Goal: Task Accomplishment & Management: Manage account settings

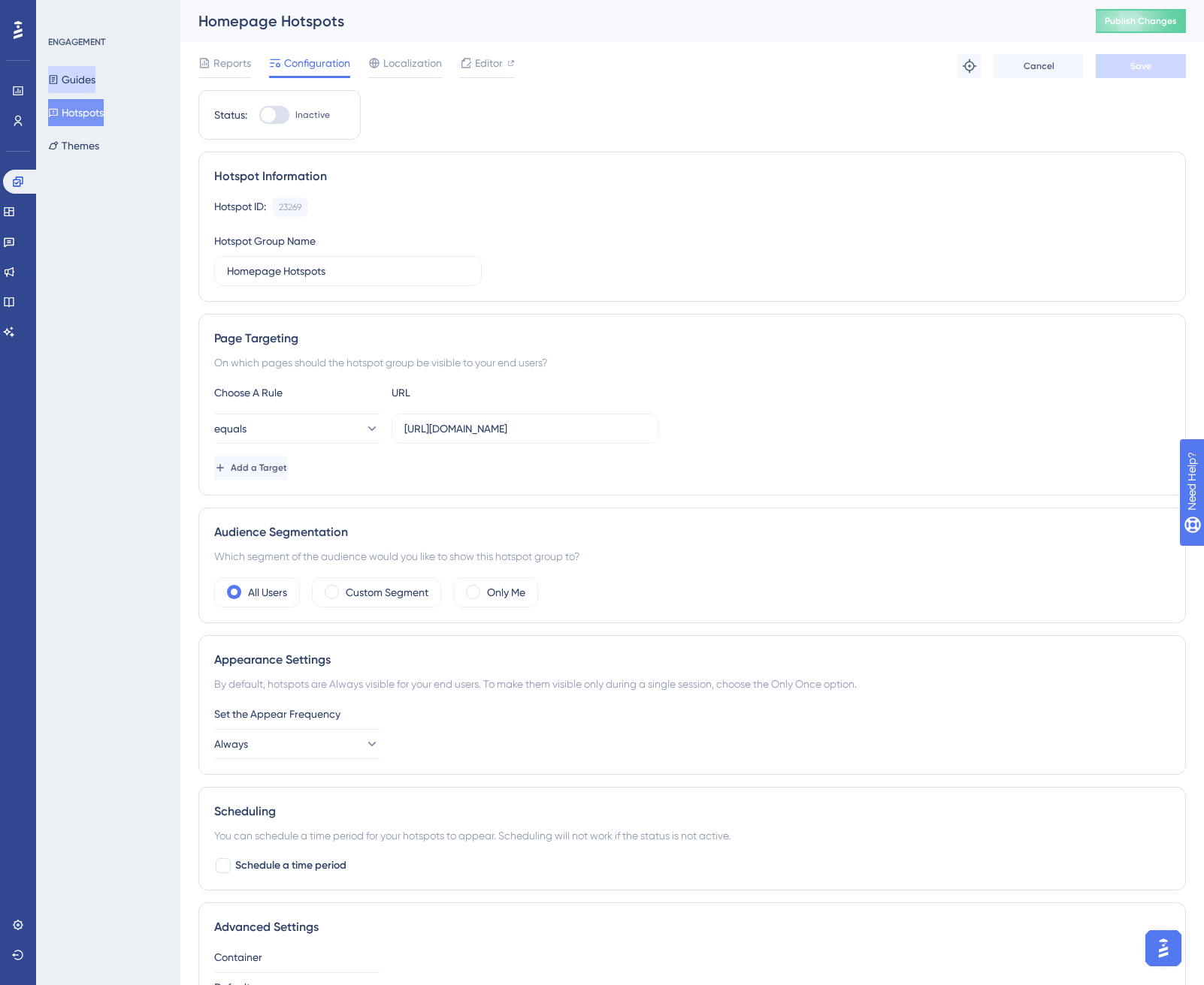
click at [90, 73] on button "Guides" at bounding box center [72, 79] width 47 height 27
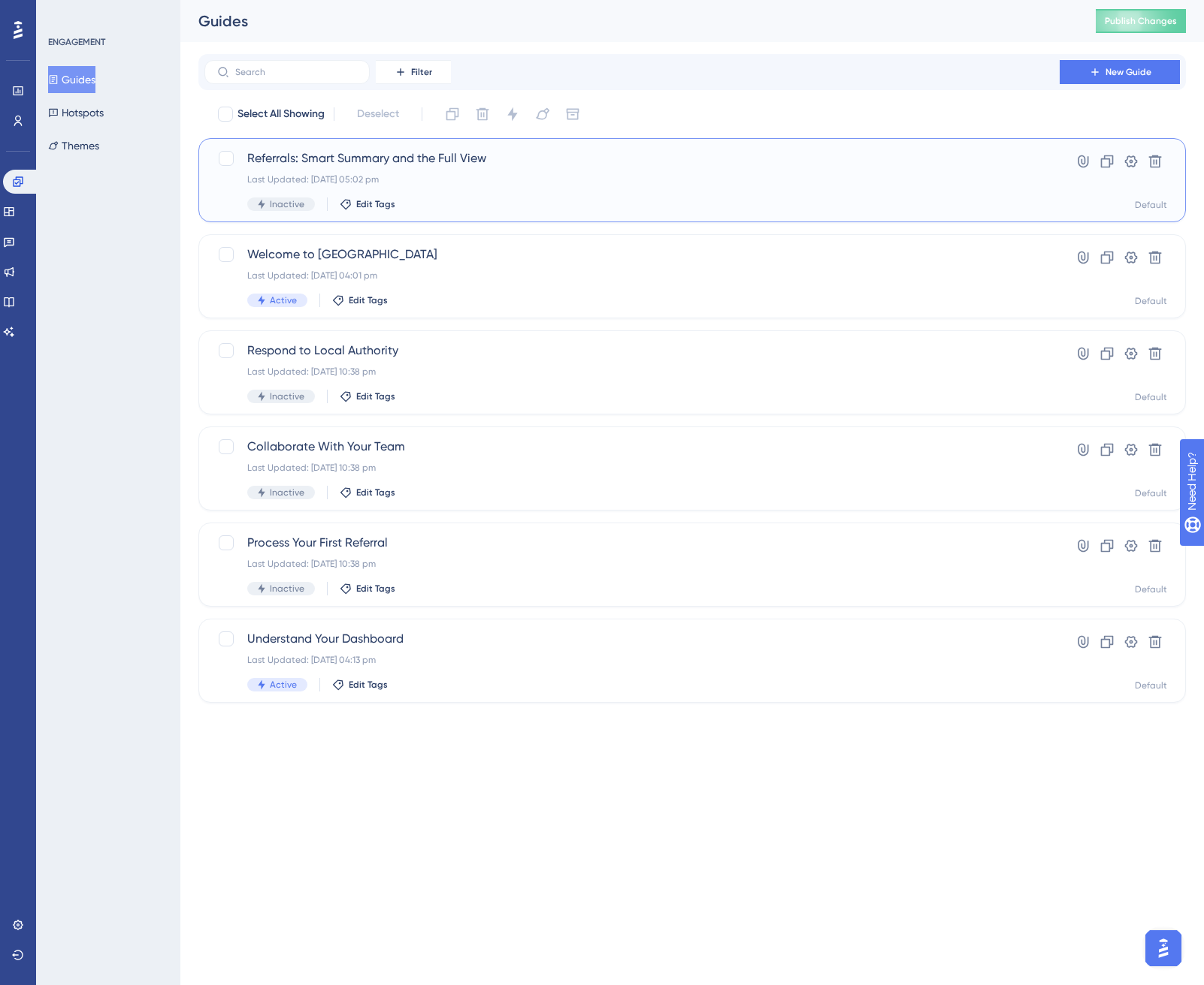
click at [299, 210] on span "Inactive" at bounding box center [287, 205] width 35 height 12
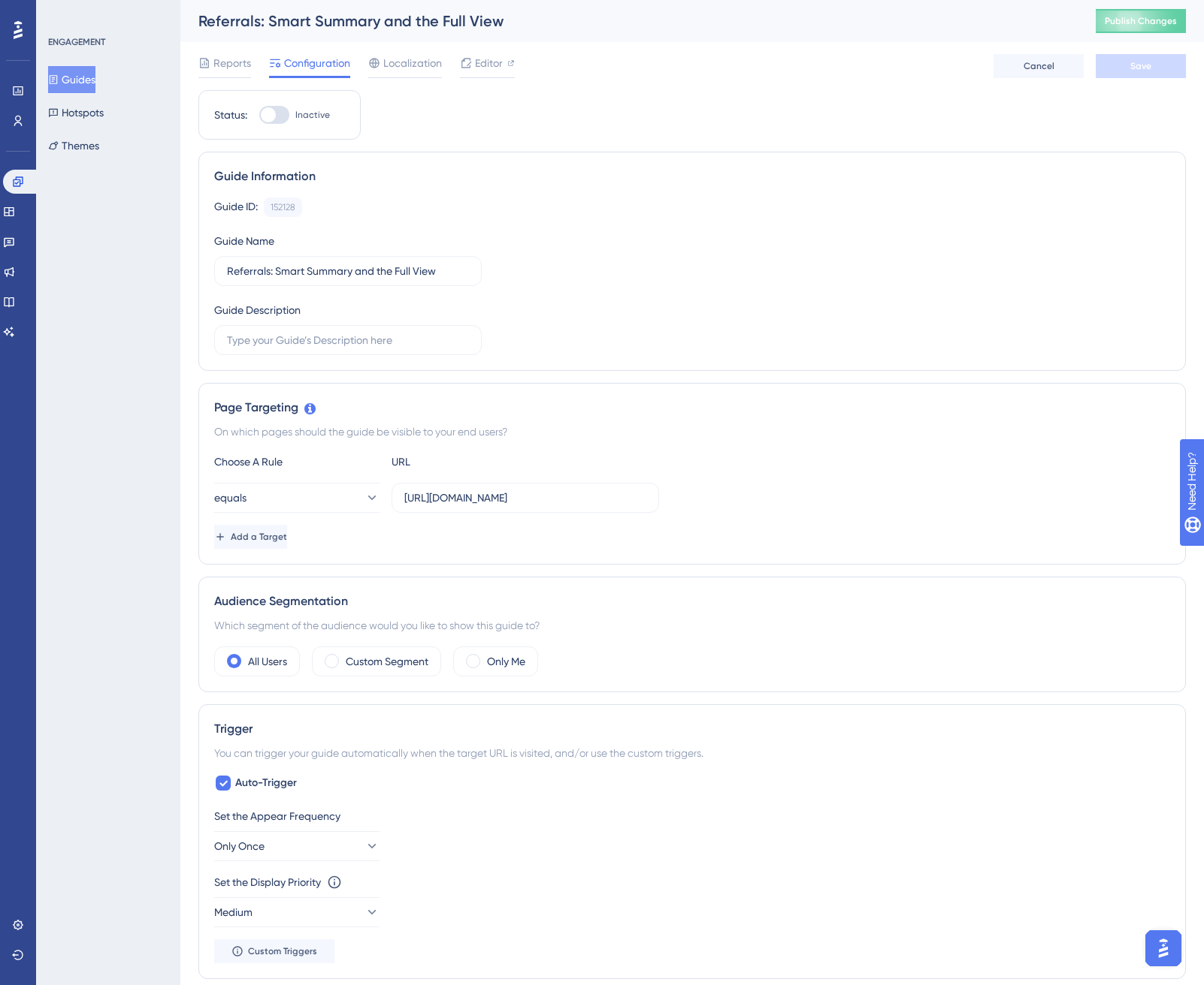
click at [293, 118] on label "Inactive" at bounding box center [294, 115] width 70 height 18
click at [259, 116] on input "Inactive" at bounding box center [258, 115] width 1 height 1
checkbox input "true"
click at [1132, 76] on button "Save" at bounding box center [1140, 66] width 90 height 24
click at [1130, 23] on span "Publish Changes" at bounding box center [1140, 21] width 72 height 12
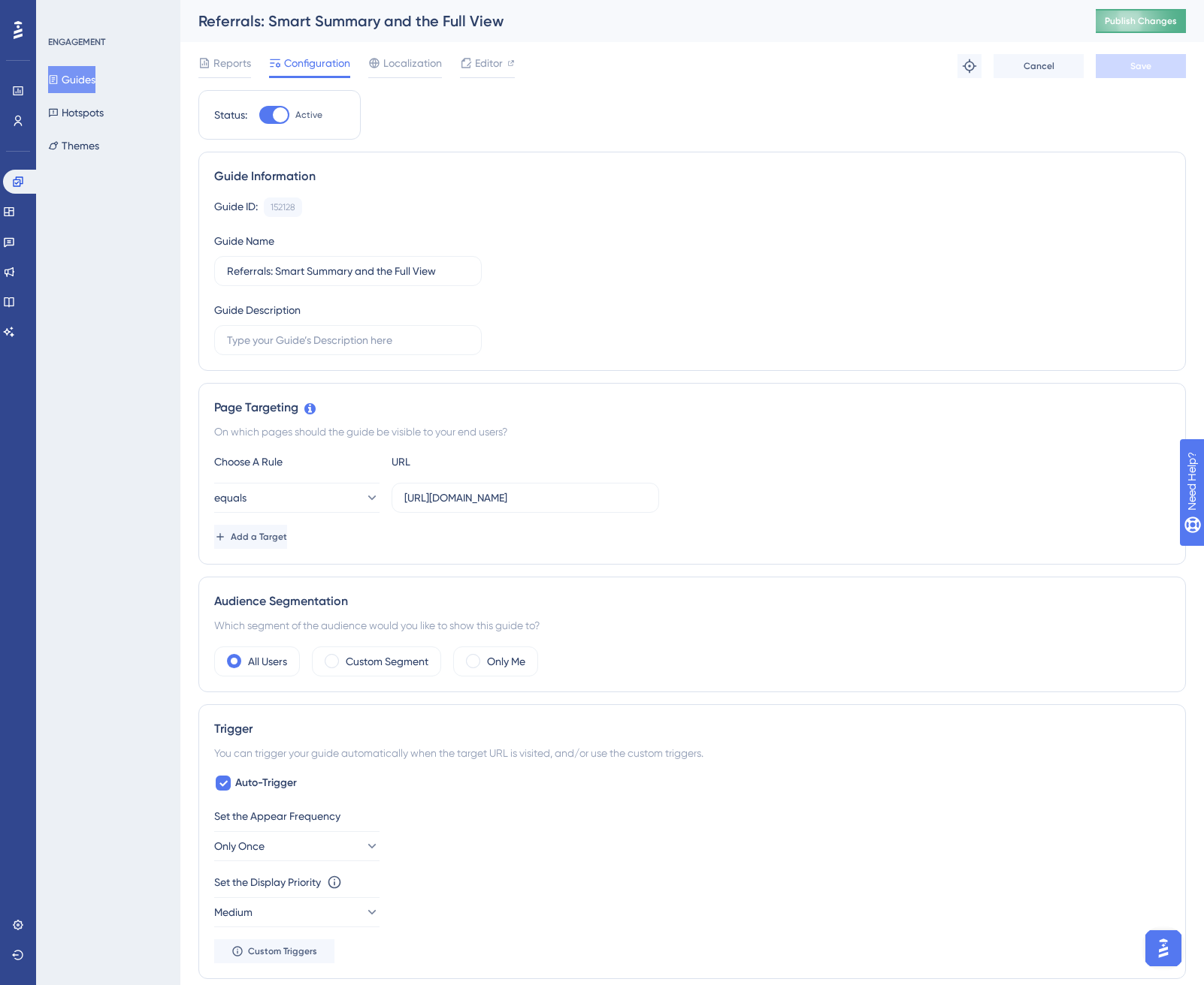
click at [1148, 18] on span "Publish Changes" at bounding box center [1140, 21] width 72 height 12
click at [92, 84] on button "Guides" at bounding box center [72, 79] width 47 height 27
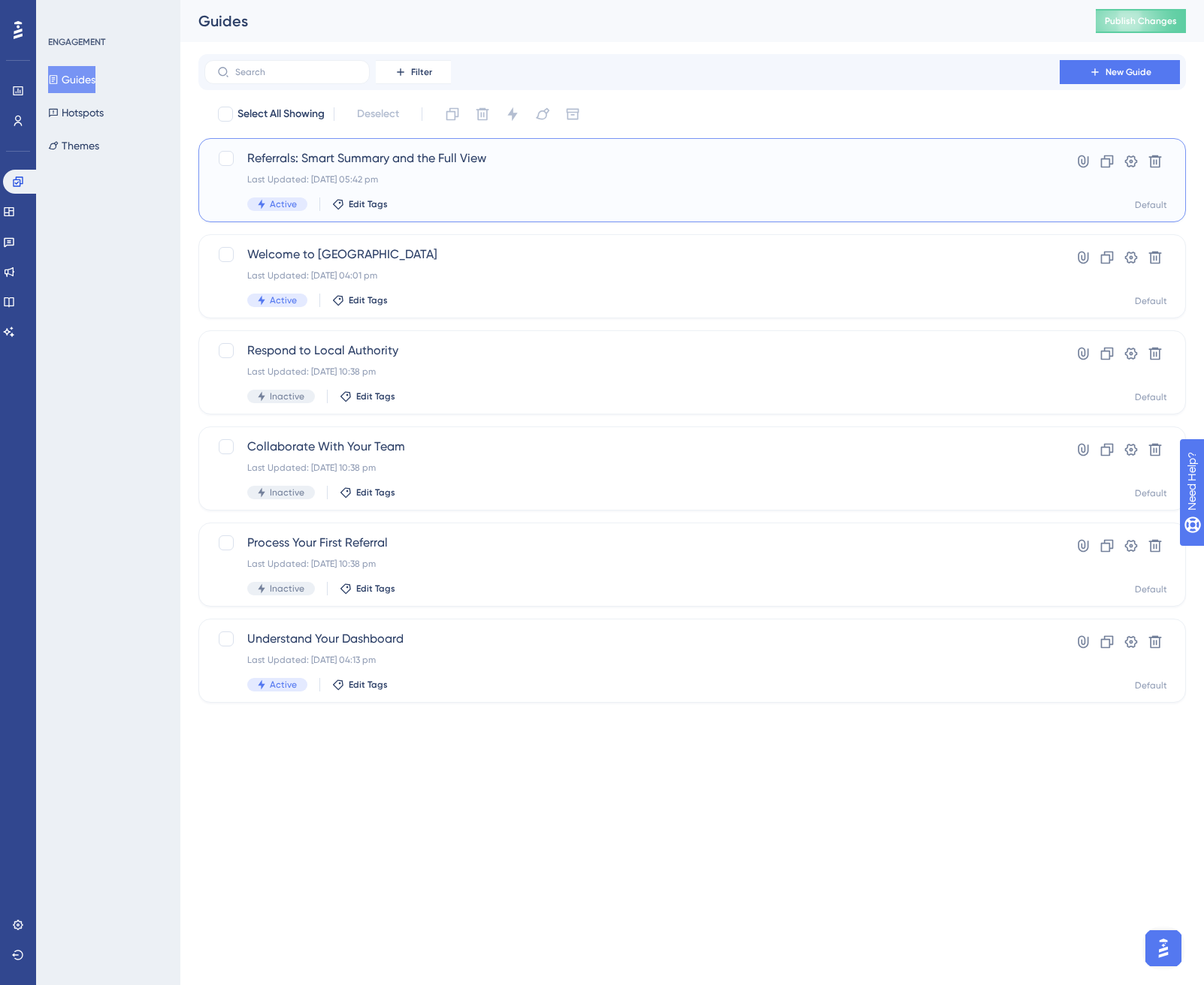
click at [370, 167] on div "Referrals: Smart Summary and the Full View Last Updated: [DATE] 05:42 pm Active…" at bounding box center [632, 180] width 770 height 61
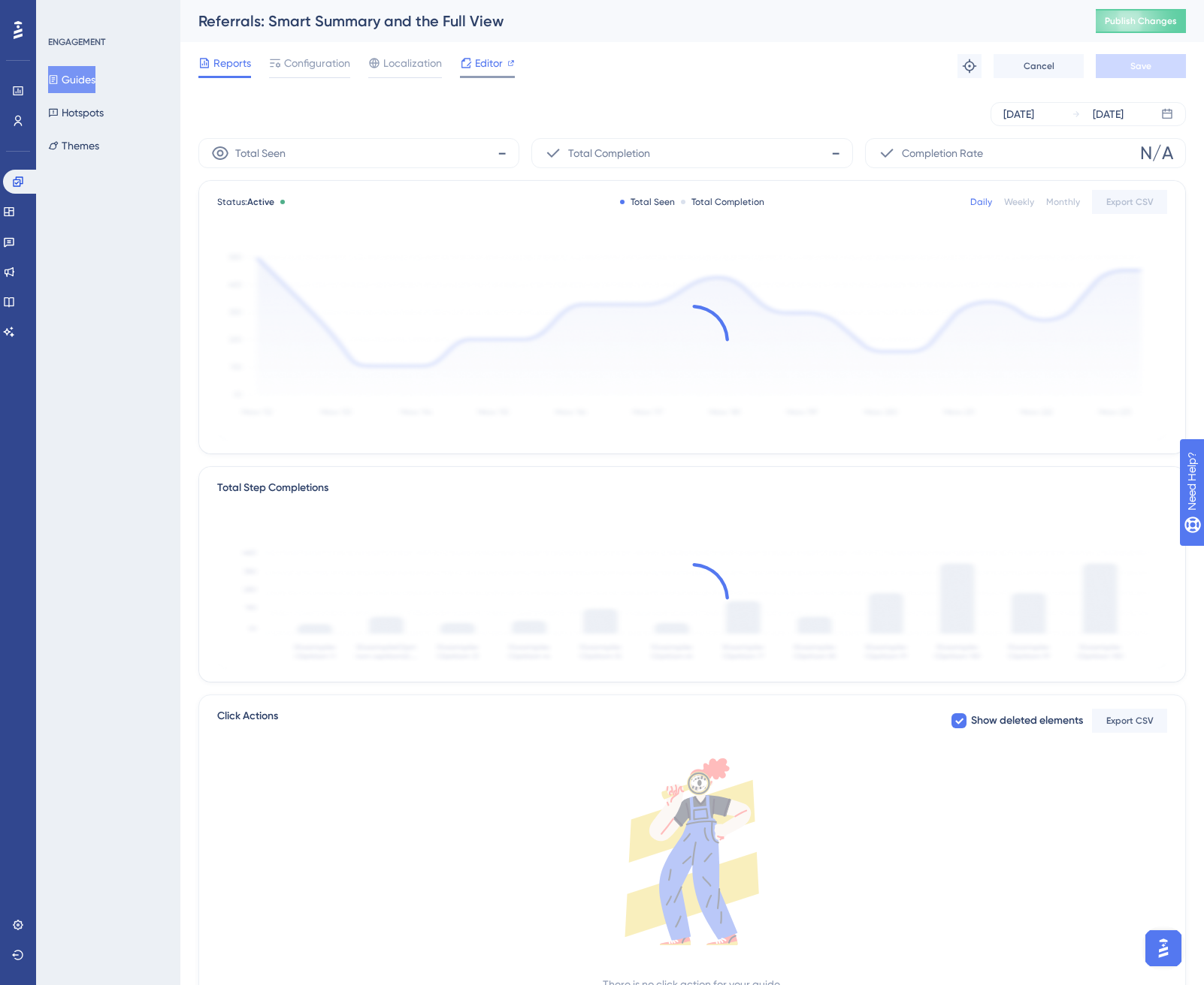
click at [483, 61] on span "Editor" at bounding box center [489, 63] width 28 height 18
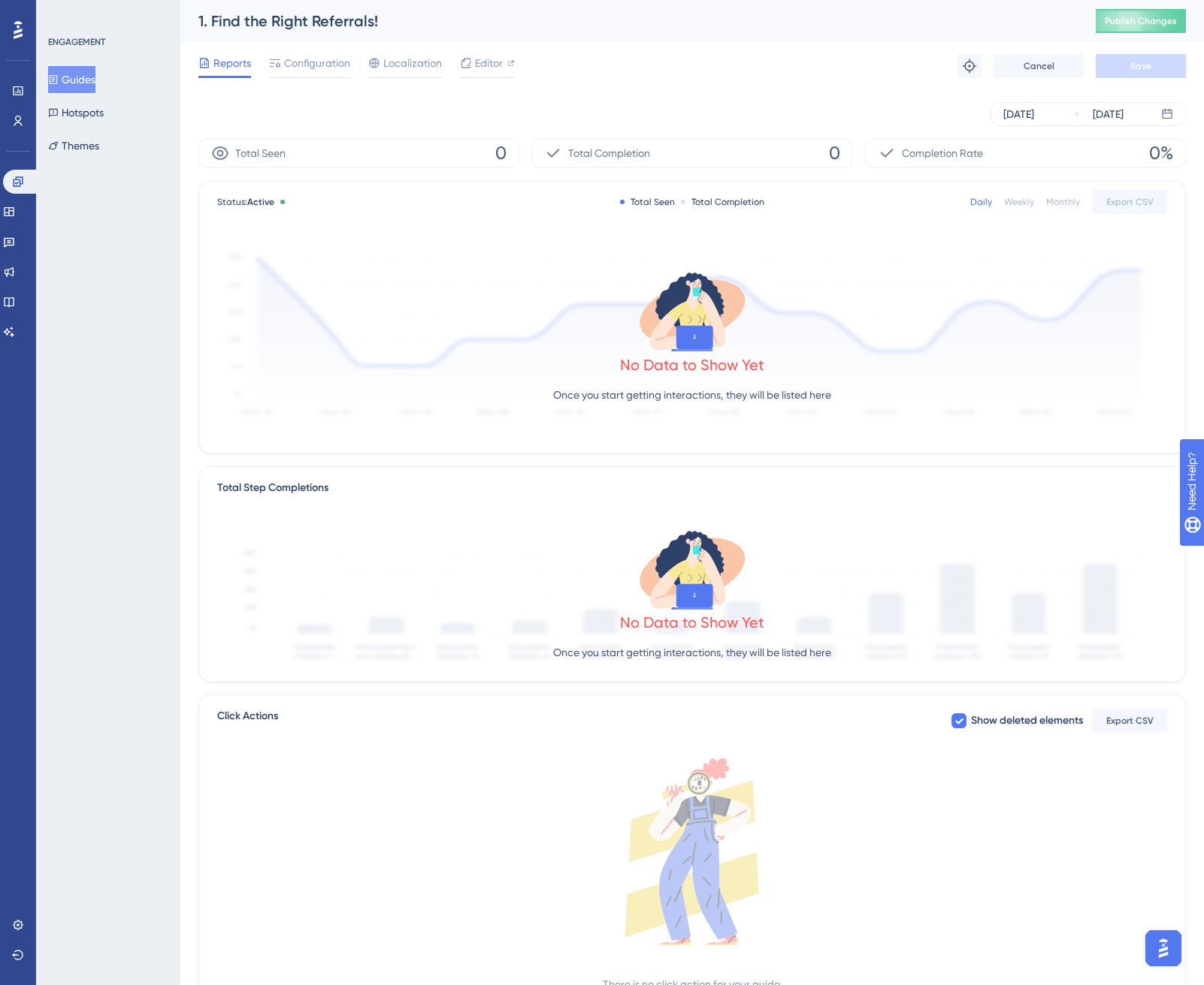
click at [79, 82] on button "Guides" at bounding box center [72, 79] width 47 height 27
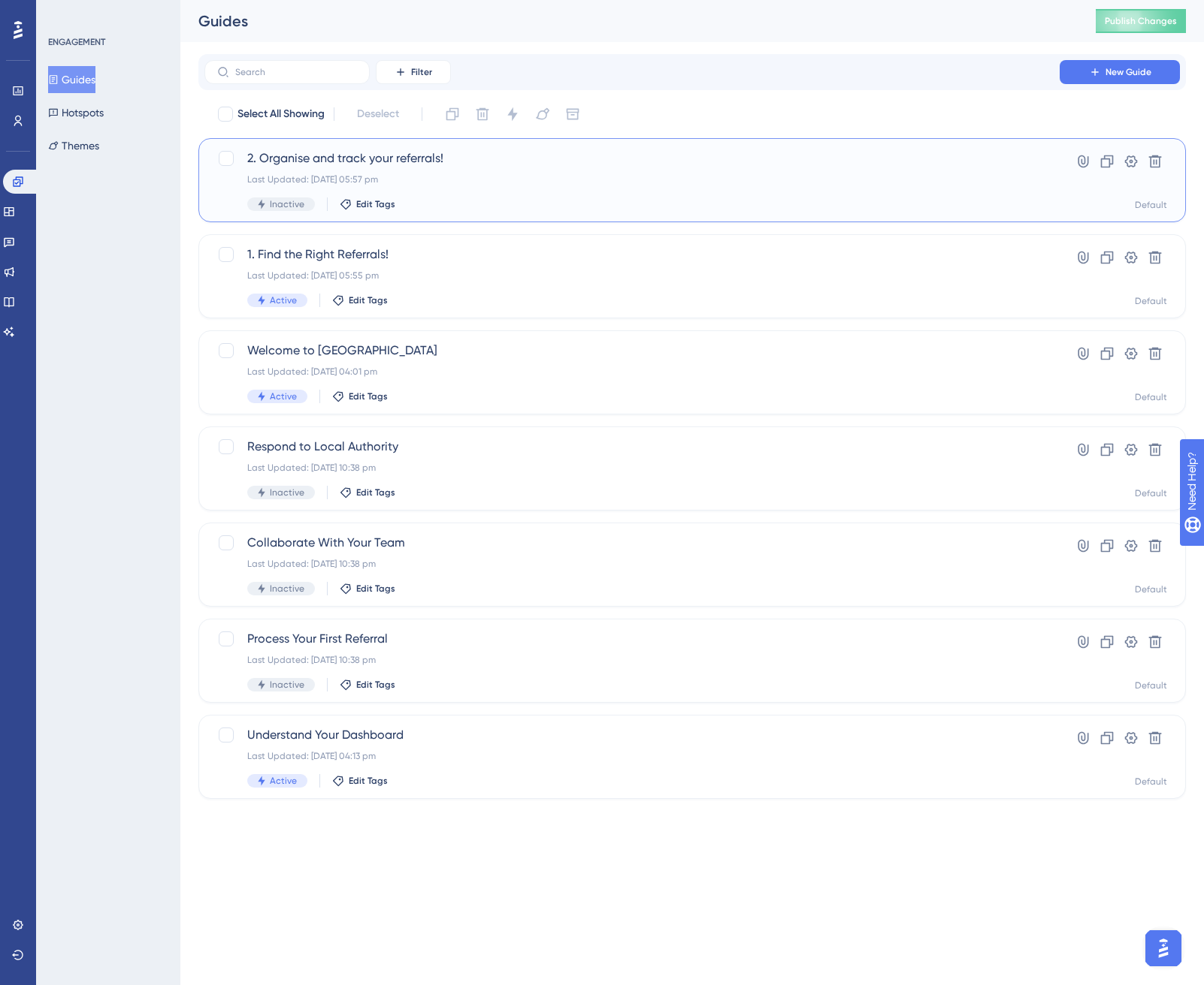
click at [420, 168] on div "2. Organise and track your referrals! Last Updated: 17 Sept 2025 05:57 pm Inact…" at bounding box center [632, 180] width 770 height 61
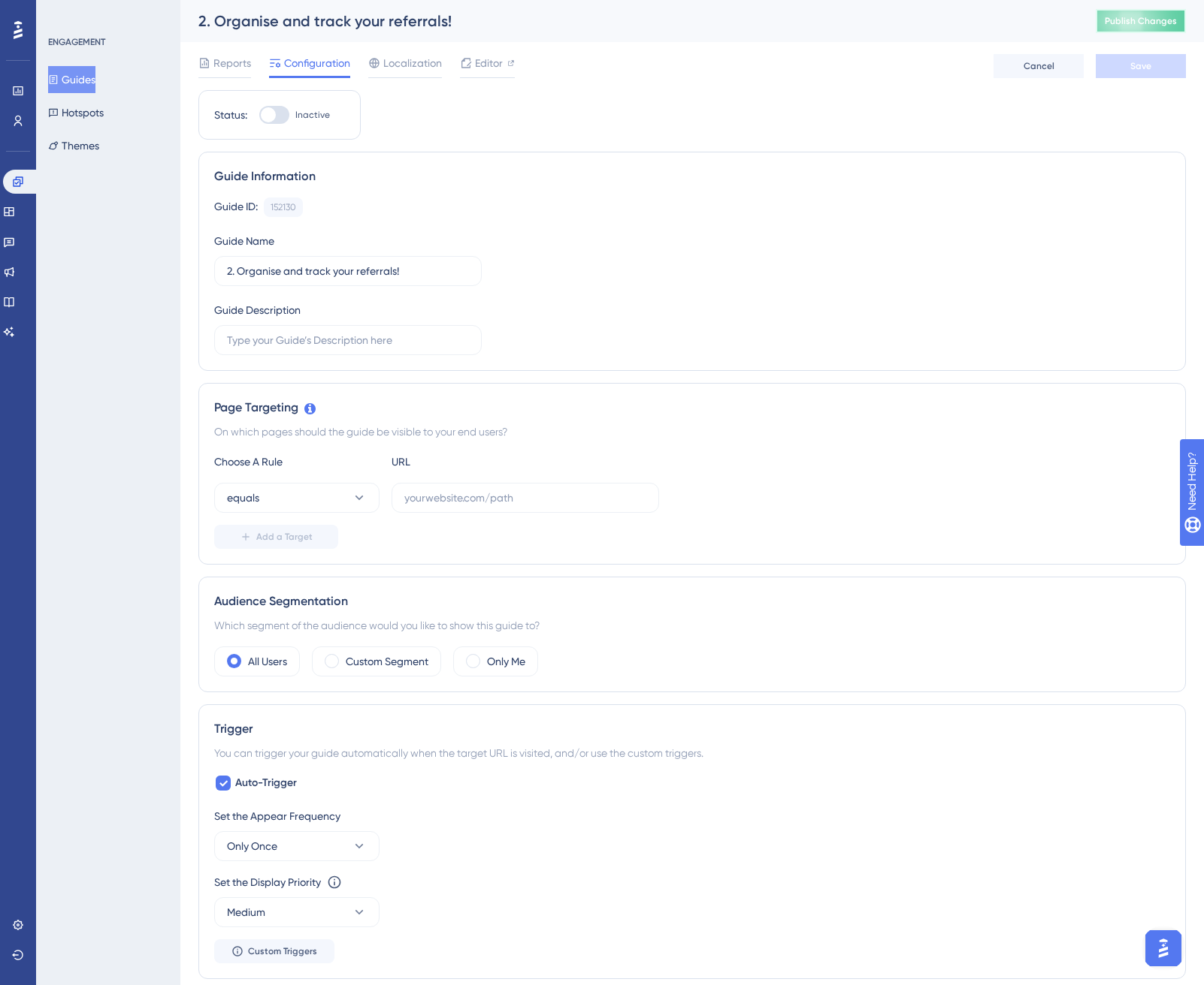
click at [1134, 18] on span "Publish Changes" at bounding box center [1140, 21] width 72 height 12
